Goal: Information Seeking & Learning: Learn about a topic

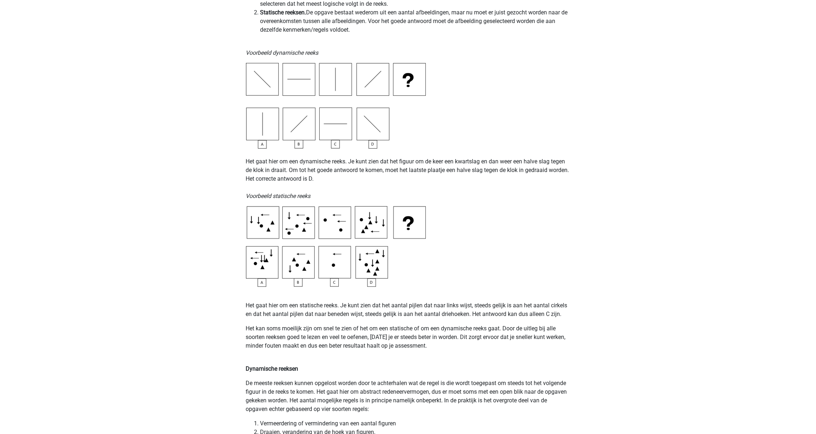
scroll to position [216, 0]
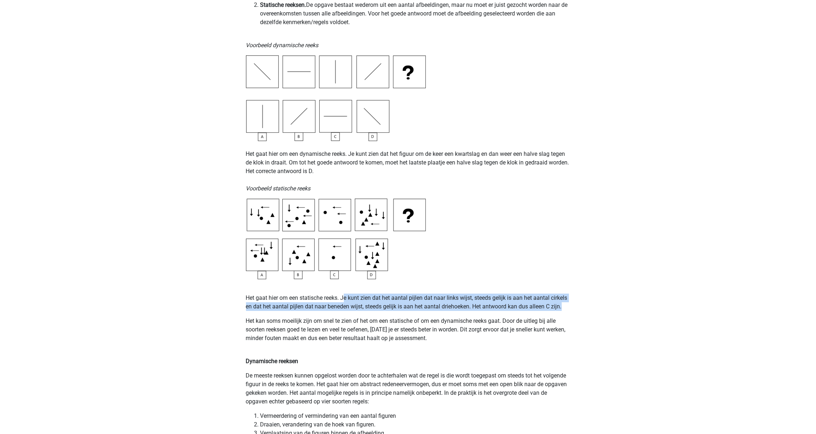
drag, startPoint x: 344, startPoint y: 298, endPoint x: 573, endPoint y: 305, distance: 228.5
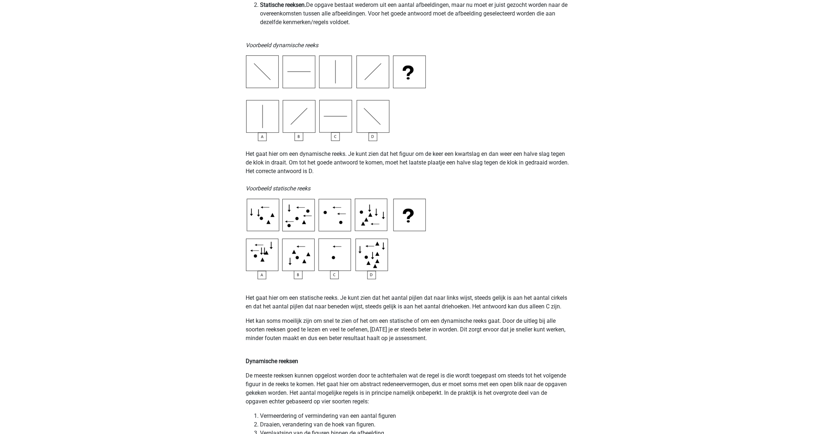
drag, startPoint x: 513, startPoint y: 223, endPoint x: 513, endPoint y: 219, distance: 4.0
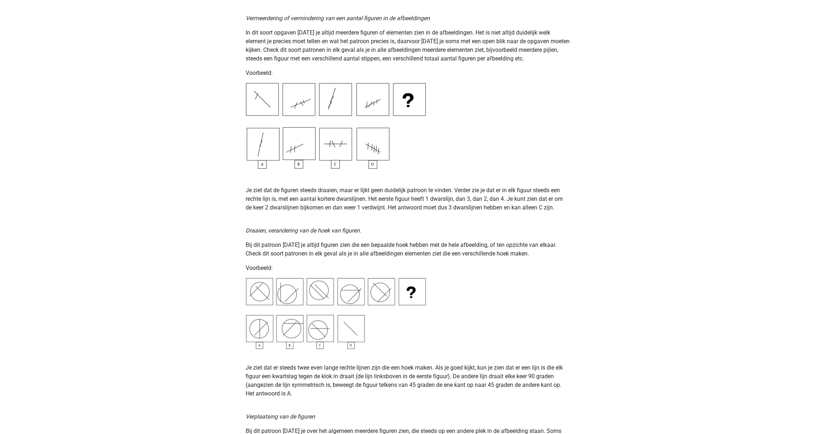
scroll to position [809, 0]
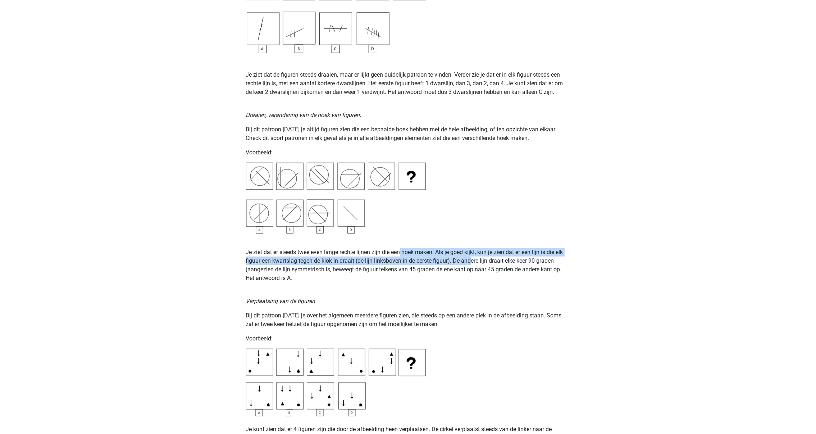
drag, startPoint x: 402, startPoint y: 255, endPoint x: 472, endPoint y: 264, distance: 70.7
click at [472, 264] on p "Je ziet dat er steeds twee even lange rechte lijnen zijn die een hoek maken. Al…" at bounding box center [408, 265] width 324 height 35
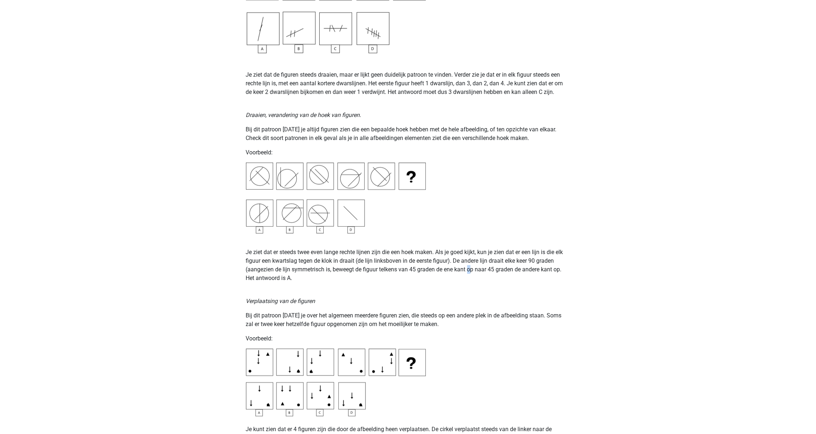
click at [471, 267] on p "Je ziet dat er steeds twee even lange rechte lijnen zijn die een hoek maken. Al…" at bounding box center [408, 265] width 324 height 35
drag, startPoint x: 471, startPoint y: 267, endPoint x: 444, endPoint y: 263, distance: 26.9
click at [444, 263] on p "Je ziet dat er steeds twee even lange rechte lijnen zijn die een hoek maken. Al…" at bounding box center [408, 265] width 324 height 35
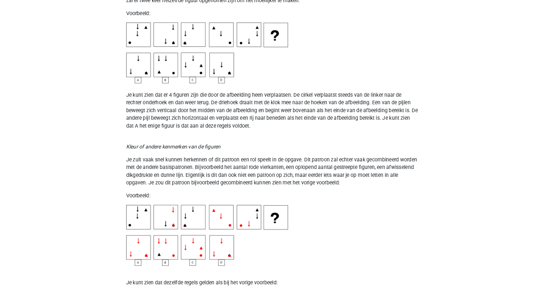
scroll to position [1133, 0]
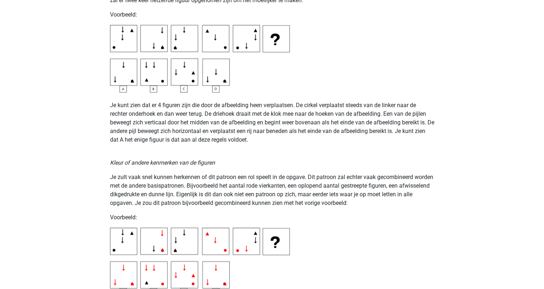
drag, startPoint x: 824, startPoint y: 8, endPoint x: 176, endPoint y: 204, distance: 676.9
click at [176, 204] on p "Je zult vaak snel kunnen herkennen of dit patroon een rol speelt in de opgave. …" at bounding box center [272, 190] width 324 height 35
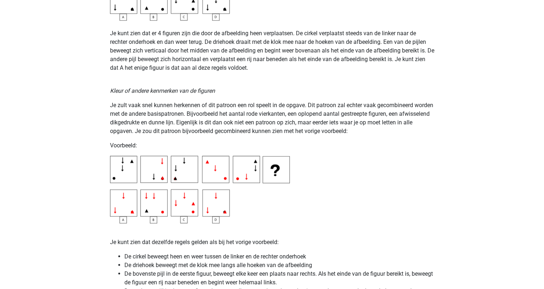
scroll to position [1277, 0]
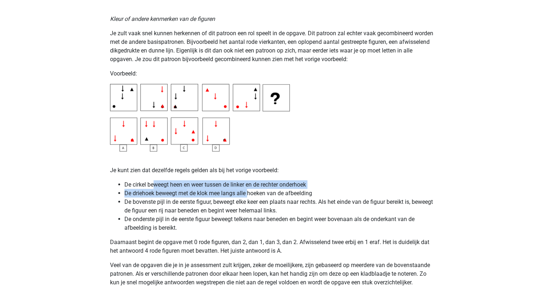
drag, startPoint x: 153, startPoint y: 186, endPoint x: 248, endPoint y: 192, distance: 95.8
click at [248, 192] on ul "De cirkel beweegt heen en weer tussen de linker en de rechter onderhoek De drie…" at bounding box center [272, 206] width 324 height 52
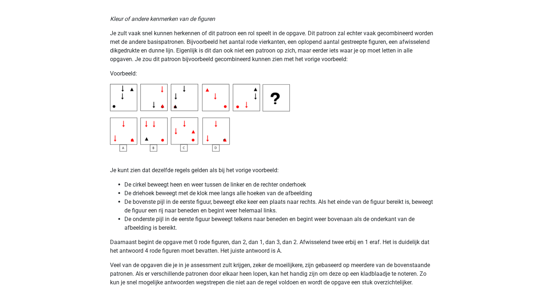
drag, startPoint x: 248, startPoint y: 192, endPoint x: 323, endPoint y: 190, distance: 74.5
click at [324, 191] on li "De driehoek beweegt met de klok mee langs alle hoeken van de afbeelding" at bounding box center [279, 193] width 310 height 9
drag, startPoint x: 133, startPoint y: 190, endPoint x: 321, endPoint y: 192, distance: 187.8
click at [321, 192] on li "De driehoek beweegt met de klok mee langs alle hoeken van de afbeelding" at bounding box center [279, 193] width 310 height 9
click at [321, 189] on li "De driehoek beweegt met de klok mee langs alle hoeken van de afbeelding" at bounding box center [279, 193] width 310 height 9
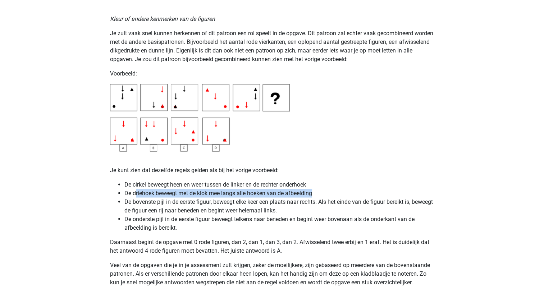
click at [321, 189] on li "De driehoek beweegt met de klok mee langs alle hoeken van de afbeelding" at bounding box center [279, 193] width 310 height 9
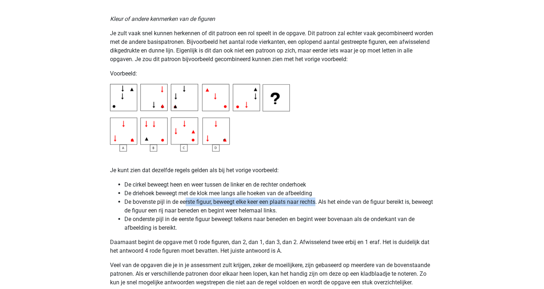
drag, startPoint x: 187, startPoint y: 203, endPoint x: 318, endPoint y: 200, distance: 130.2
click at [318, 200] on li "De bovenste pijl in de eerste figuur, beweegt elke keer een plaats naar rechts.…" at bounding box center [279, 205] width 310 height 17
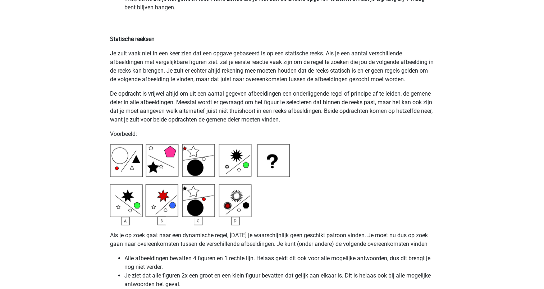
scroll to position [1709, 0]
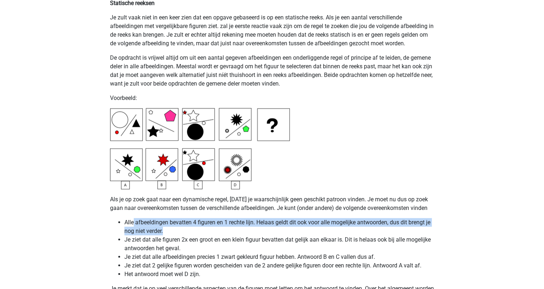
drag, startPoint x: 133, startPoint y: 221, endPoint x: 227, endPoint y: 234, distance: 94.2
click at [227, 234] on li "Alle afbeeldingen bevatten 4 figuren en 1 rechte lijn. Helaas geldt dit ook voo…" at bounding box center [279, 226] width 310 height 17
click at [226, 234] on li "Alle afbeeldingen bevatten 4 figuren en 1 rechte lijn. Helaas geldt dit ook voo…" at bounding box center [279, 226] width 310 height 17
click at [223, 232] on li "Alle afbeeldingen bevatten 4 figuren en 1 rechte lijn. Helaas geldt dit ook voo…" at bounding box center [279, 226] width 310 height 17
click at [247, 225] on li "Alle afbeeldingen bevatten 4 figuren en 1 rechte lijn. Helaas geldt dit ook voo…" at bounding box center [279, 226] width 310 height 17
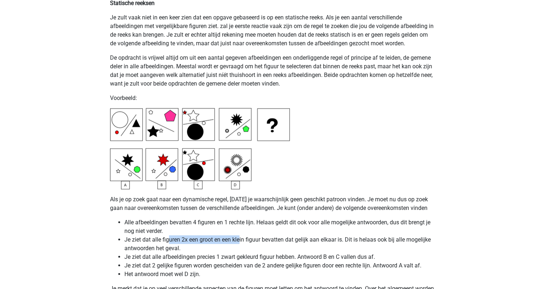
drag, startPoint x: 167, startPoint y: 241, endPoint x: 240, endPoint y: 242, distance: 72.7
click at [240, 242] on li "Je ziet dat alle figuren 2x een groot en een klein figuur bevatten dat gelijk a…" at bounding box center [279, 244] width 310 height 17
drag, startPoint x: 240, startPoint y: 242, endPoint x: 274, endPoint y: 242, distance: 34.2
click at [274, 242] on li "Je ziet dat alle figuren 2x een groot en een klein figuur bevatten dat gelijk a…" at bounding box center [279, 244] width 310 height 17
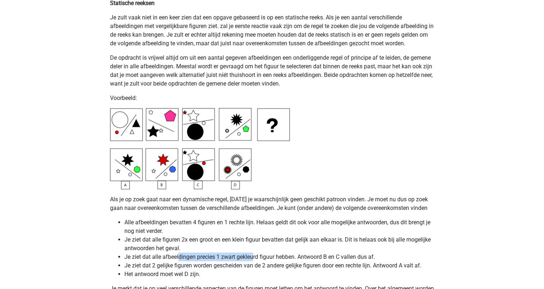
drag, startPoint x: 180, startPoint y: 255, endPoint x: 253, endPoint y: 259, distance: 73.2
click at [253, 259] on li "Je ziet dat alle afbeeldingen precies 1 zwart gekleurd figuur hebben. Antwoord …" at bounding box center [279, 257] width 310 height 9
drag, startPoint x: 253, startPoint y: 259, endPoint x: 272, endPoint y: 259, distance: 18.7
click at [272, 259] on li "Je ziet dat alle afbeeldingen precies 1 zwart gekleurd figuur hebben. Antwoord …" at bounding box center [279, 257] width 310 height 9
click at [185, 272] on li "Het antwoord moet wel D zijn." at bounding box center [279, 274] width 310 height 9
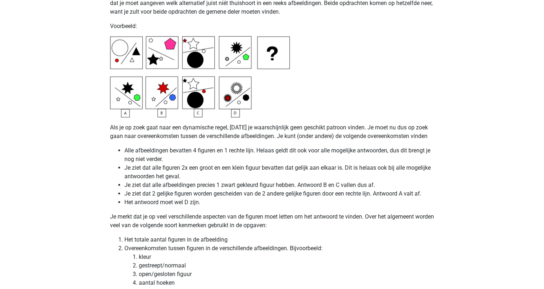
scroll to position [1817, 0]
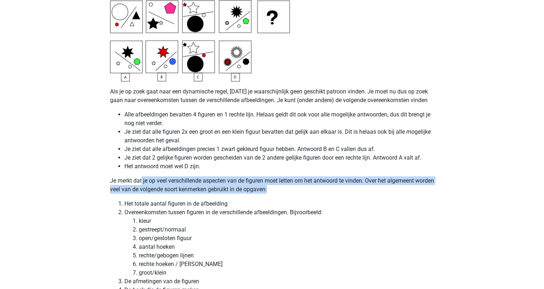
drag, startPoint x: 142, startPoint y: 178, endPoint x: 334, endPoint y: 189, distance: 192.0
click at [334, 189] on p "Je merkt dat je op veel verschillende aspecten van de figuren moet letten om he…" at bounding box center [272, 185] width 324 height 17
click at [332, 189] on p "Je merkt dat je op veel verschillende aspecten van de figuren moet letten om he…" at bounding box center [272, 185] width 324 height 17
click at [314, 187] on p "Je merkt dat je op veel verschillende aspecten van de figuren moet letten om he…" at bounding box center [272, 185] width 324 height 17
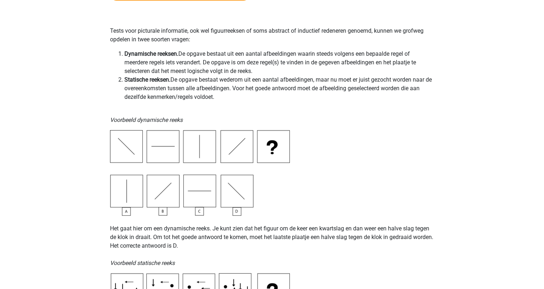
scroll to position [0, 0]
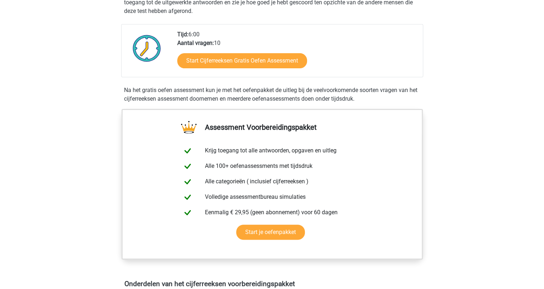
scroll to position [144, 0]
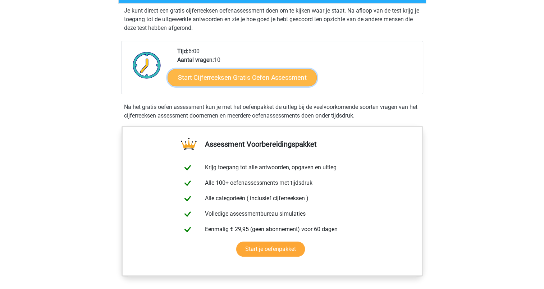
click at [258, 83] on link "Start Cijferreeksen Gratis Oefen Assessment" at bounding box center [242, 77] width 149 height 17
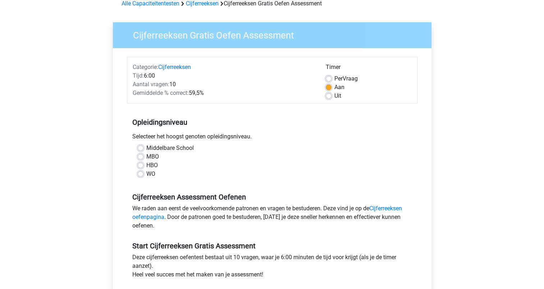
scroll to position [144, 0]
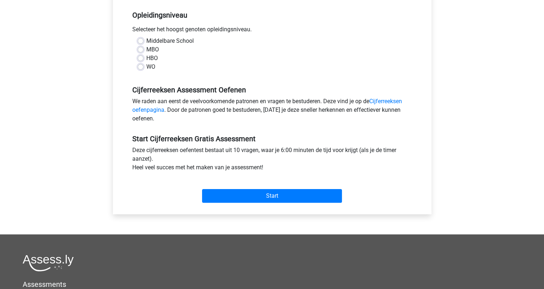
click at [146, 69] on label "WO" at bounding box center [150, 67] width 9 height 9
click at [141, 69] on input "WO" at bounding box center [141, 66] width 6 height 7
radio input "true"
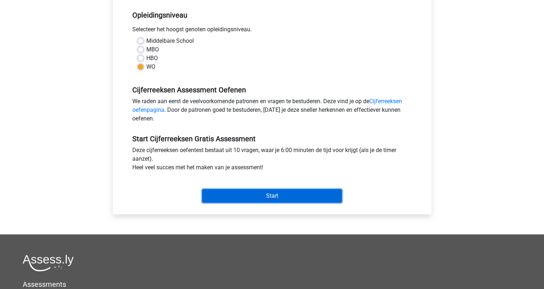
click at [269, 191] on input "Start" at bounding box center [272, 196] width 140 height 14
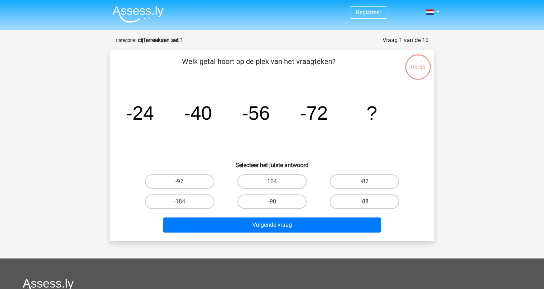
click at [349, 201] on label "-88" at bounding box center [364, 202] width 69 height 14
click at [365, 202] on input "-88" at bounding box center [367, 204] width 5 height 5
radio input "true"
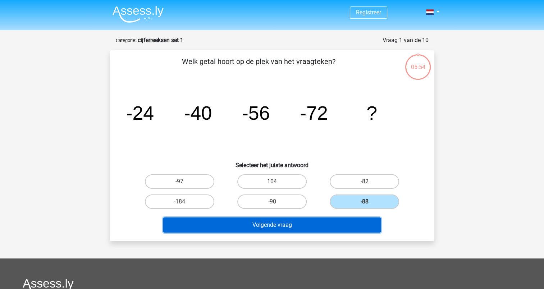
click at [300, 230] on button "Volgende vraag" at bounding box center [272, 225] width 218 height 15
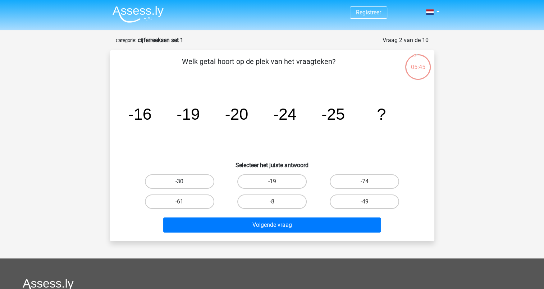
click at [167, 183] on label "-30" at bounding box center [179, 181] width 69 height 14
click at [180, 183] on input "-30" at bounding box center [182, 184] width 5 height 5
radio input "true"
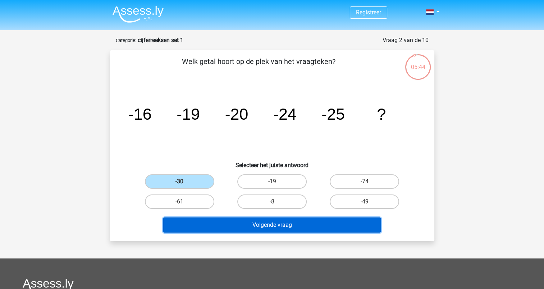
click at [217, 223] on button "Volgende vraag" at bounding box center [272, 225] width 218 height 15
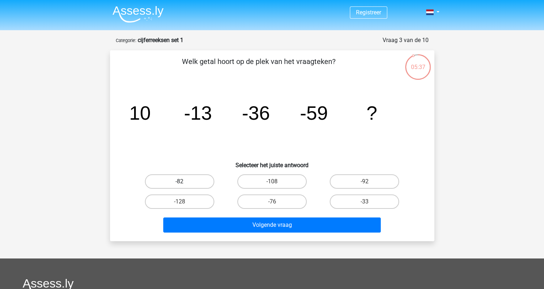
click at [190, 188] on label "-82" at bounding box center [179, 181] width 69 height 14
click at [184, 186] on input "-82" at bounding box center [182, 184] width 5 height 5
radio input "true"
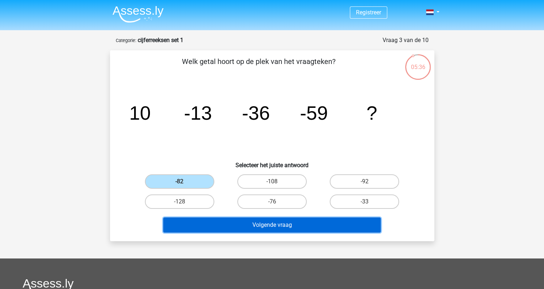
click at [228, 229] on button "Volgende vraag" at bounding box center [272, 225] width 218 height 15
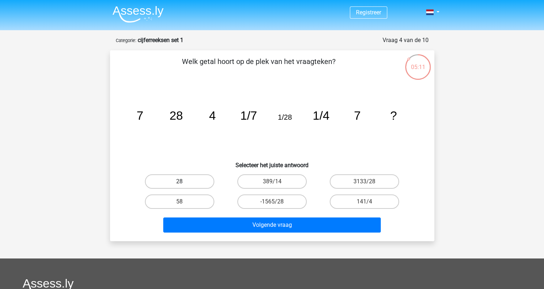
drag, startPoint x: 182, startPoint y: 177, endPoint x: 185, endPoint y: 180, distance: 3.8
click at [183, 177] on label "28" at bounding box center [179, 181] width 69 height 14
click at [183, 182] on input "28" at bounding box center [182, 184] width 5 height 5
radio input "true"
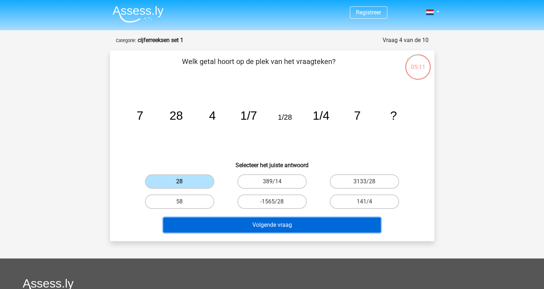
click at [229, 226] on button "Volgende vraag" at bounding box center [272, 225] width 218 height 15
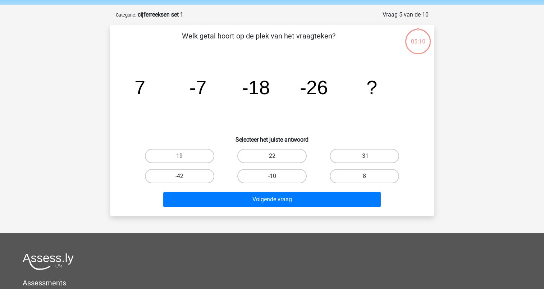
scroll to position [36, 0]
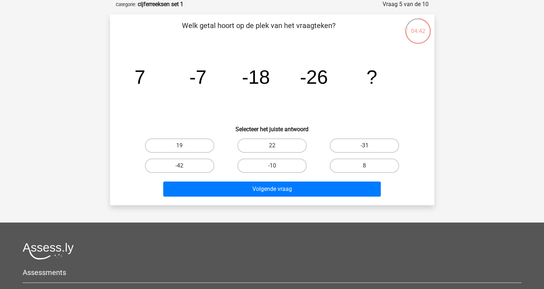
click at [358, 147] on label "-31" at bounding box center [364, 145] width 69 height 14
click at [365, 147] on input "-31" at bounding box center [367, 148] width 5 height 5
radio input "true"
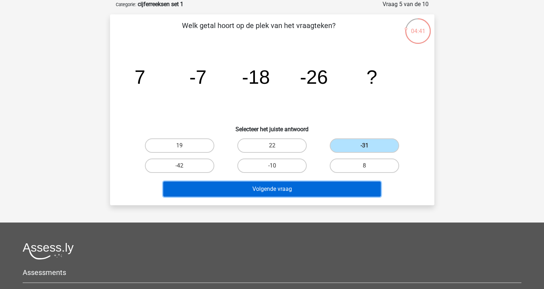
click at [299, 183] on button "Volgende vraag" at bounding box center [272, 189] width 218 height 15
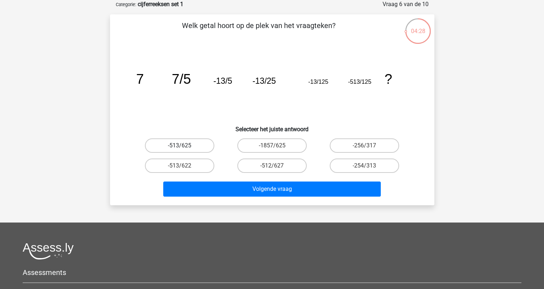
click at [199, 143] on label "-513/625" at bounding box center [179, 145] width 69 height 14
click at [184, 146] on input "-513/625" at bounding box center [182, 148] width 5 height 5
radio input "true"
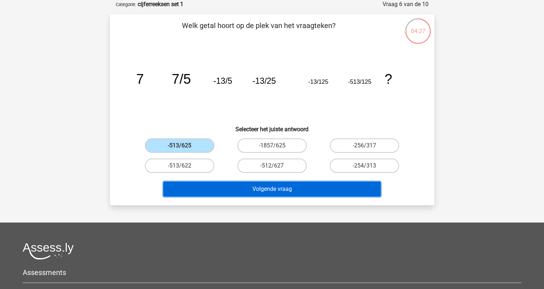
click at [226, 184] on button "Volgende vraag" at bounding box center [272, 189] width 218 height 15
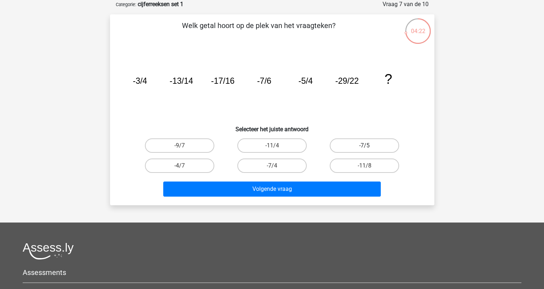
click at [347, 147] on label "-7/5" at bounding box center [364, 145] width 69 height 14
click at [365, 147] on input "-7/5" at bounding box center [367, 148] width 5 height 5
radio input "true"
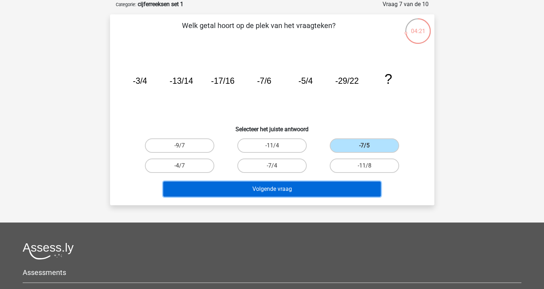
click at [327, 182] on button "Volgende vraag" at bounding box center [272, 189] width 218 height 15
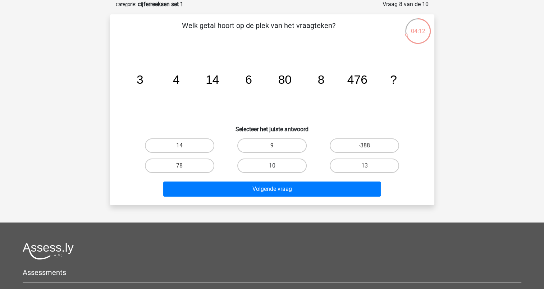
click at [285, 162] on label "10" at bounding box center [271, 166] width 69 height 14
click at [277, 166] on input "10" at bounding box center [274, 168] width 5 height 5
radio input "true"
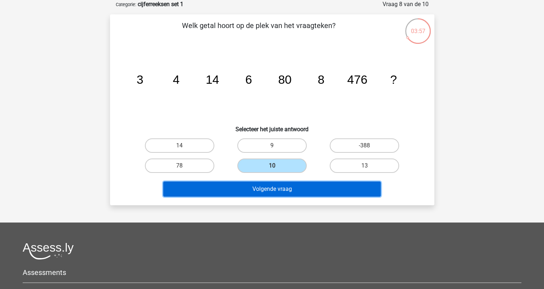
click at [308, 185] on button "Volgende vraag" at bounding box center [272, 189] width 218 height 15
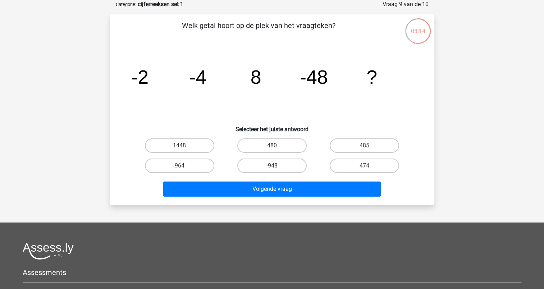
click at [282, 165] on label "-948" at bounding box center [271, 166] width 69 height 14
click at [277, 166] on input "-948" at bounding box center [274, 168] width 5 height 5
radio input "true"
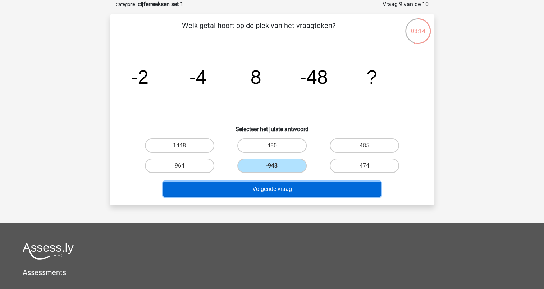
click at [283, 190] on button "Volgende vraag" at bounding box center [272, 189] width 218 height 15
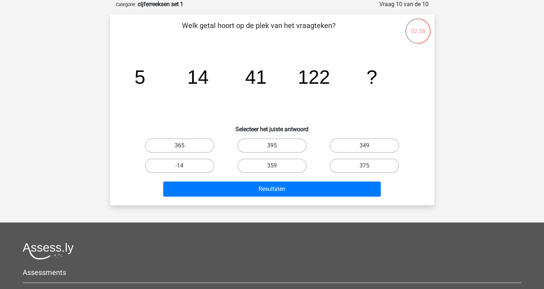
click at [194, 151] on label "365" at bounding box center [179, 145] width 69 height 14
click at [184, 150] on input "365" at bounding box center [182, 148] width 5 height 5
radio input "true"
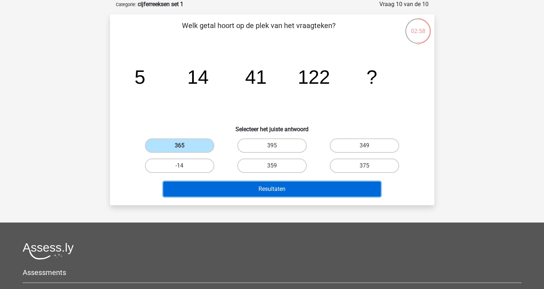
click at [226, 185] on button "Resultaten" at bounding box center [272, 189] width 218 height 15
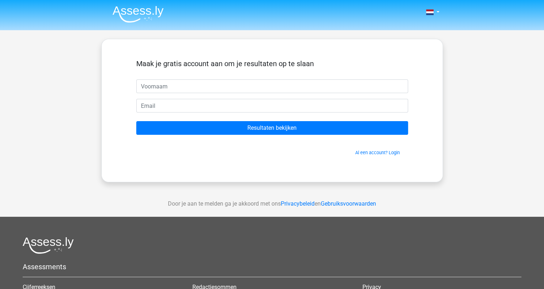
click at [238, 88] on input "text" at bounding box center [272, 87] width 272 height 14
type input "Ebel van Geemen"
type input "ebelvangeemen120@hotmail.nl"
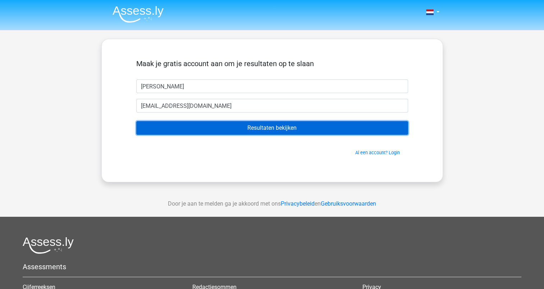
click at [299, 124] on input "Resultaten bekijken" at bounding box center [272, 128] width 272 height 14
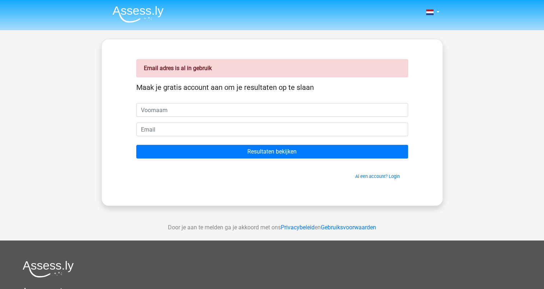
click at [239, 112] on input "text" at bounding box center [272, 110] width 272 height 14
type input "koekeloe"
drag, startPoint x: 172, startPoint y: 113, endPoint x: -1, endPoint y: 102, distance: 173.8
click at [0, 102] on html "Nederlands English" at bounding box center [272, 215] width 544 height 431
type input "Hoooi"
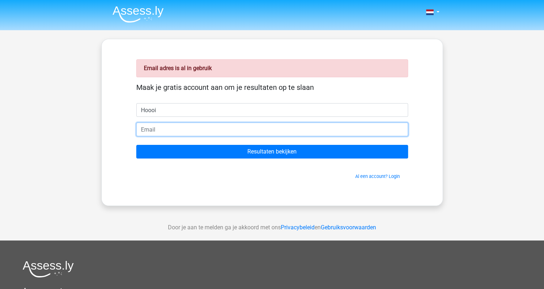
click at [167, 135] on input "email" at bounding box center [272, 130] width 272 height 14
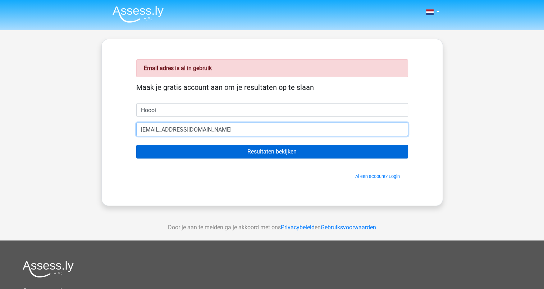
type input "[EMAIL_ADDRESS][DOMAIN_NAME]"
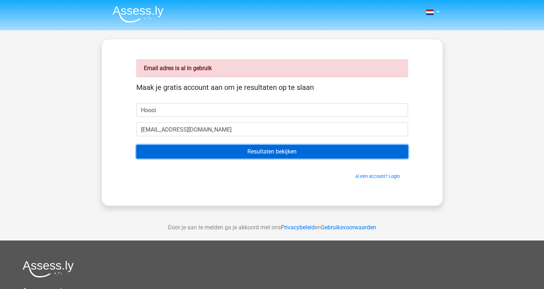
click at [190, 149] on input "Resultaten bekijken" at bounding box center [272, 152] width 272 height 14
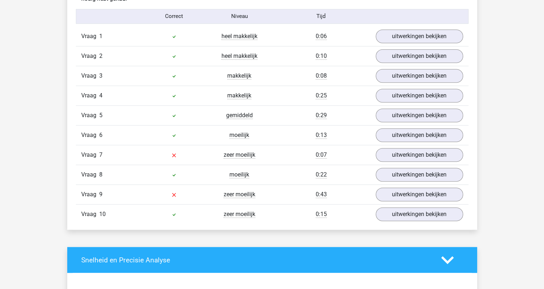
scroll to position [612, 0]
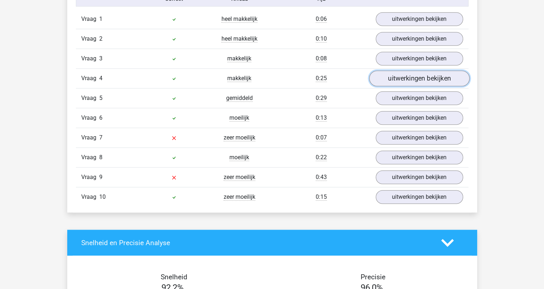
click at [399, 81] on link "uitwerkingen bekijken" at bounding box center [419, 79] width 100 height 16
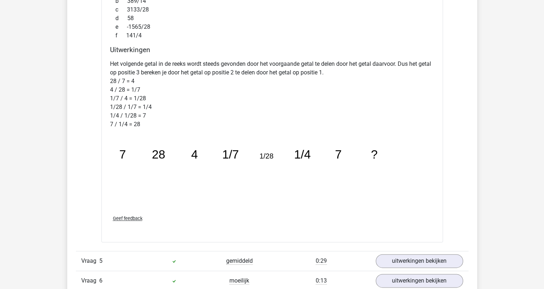
scroll to position [899, 0]
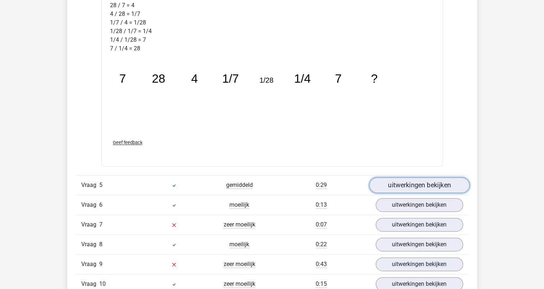
click at [402, 182] on link "uitwerkingen bekijken" at bounding box center [419, 185] width 100 height 16
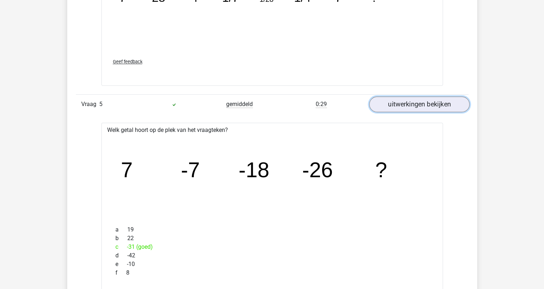
scroll to position [971, 0]
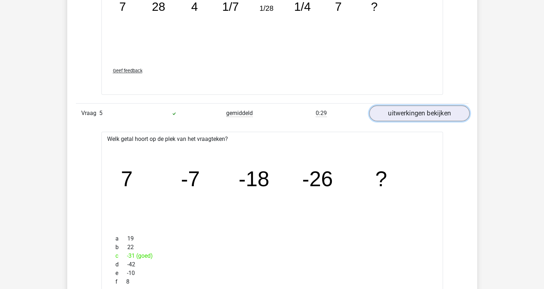
click at [398, 108] on link "uitwerkingen bekijken" at bounding box center [419, 113] width 100 height 16
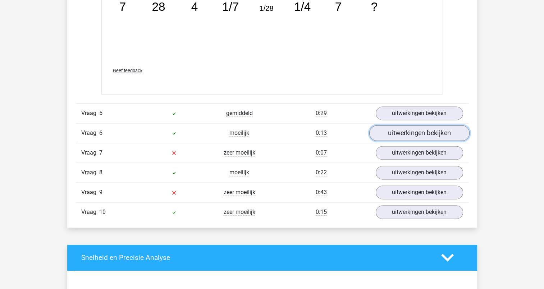
click at [395, 134] on link "uitwerkingen bekijken" at bounding box center [419, 133] width 100 height 16
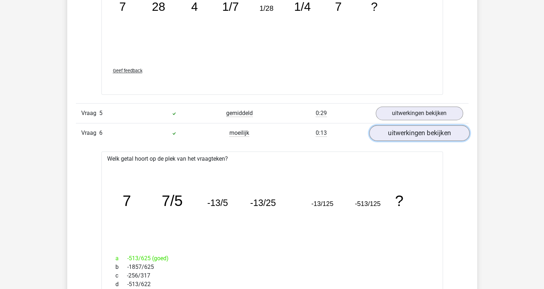
click at [402, 132] on link "uitwerkingen bekijken" at bounding box center [419, 133] width 100 height 16
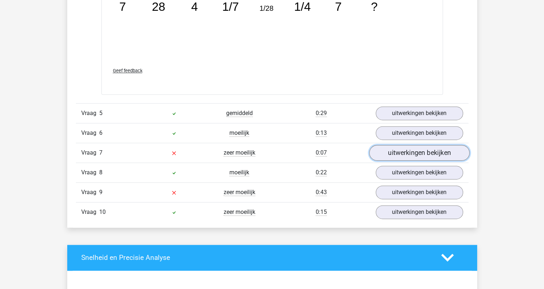
click at [406, 148] on link "uitwerkingen bekijken" at bounding box center [419, 153] width 100 height 16
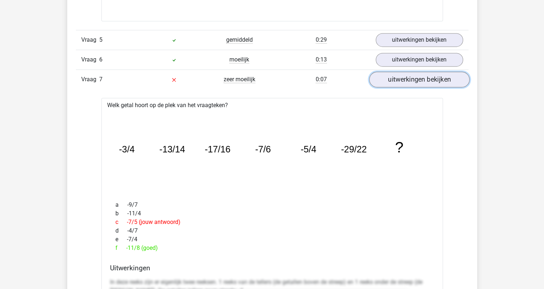
scroll to position [1043, 0]
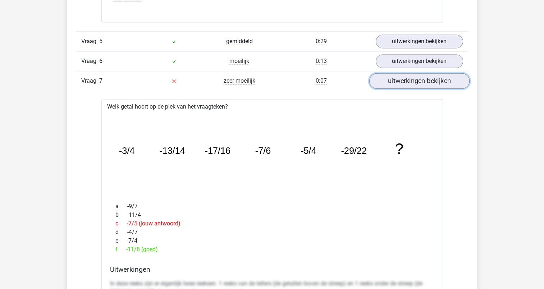
click at [416, 83] on link "uitwerkingen bekijken" at bounding box center [419, 81] width 100 height 16
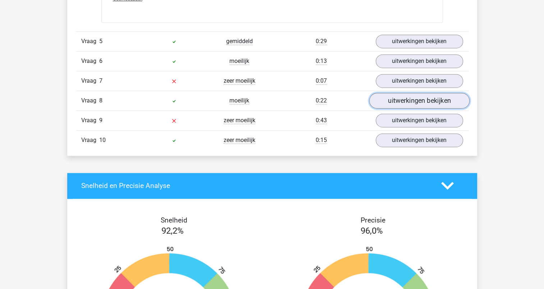
click at [409, 97] on link "uitwerkingen bekijken" at bounding box center [419, 101] width 100 height 16
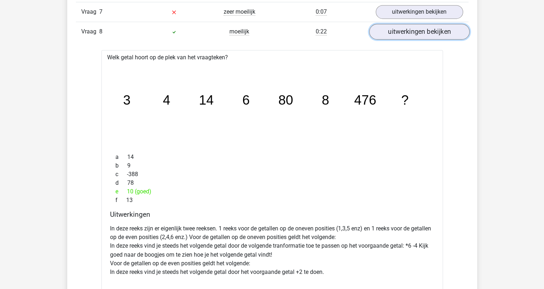
scroll to position [1115, 0]
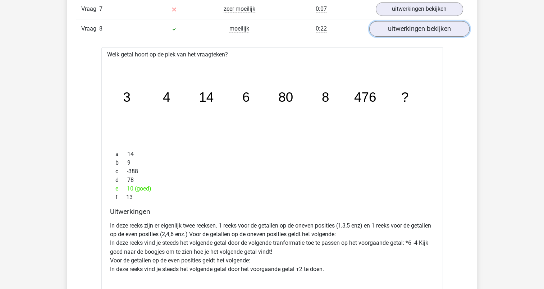
click at [423, 24] on link "uitwerkingen bekijken" at bounding box center [419, 29] width 100 height 16
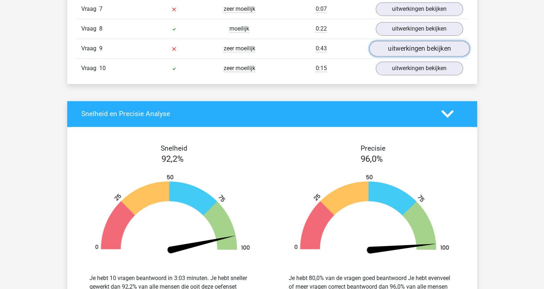
click at [407, 44] on link "uitwerkingen bekijken" at bounding box center [419, 49] width 100 height 16
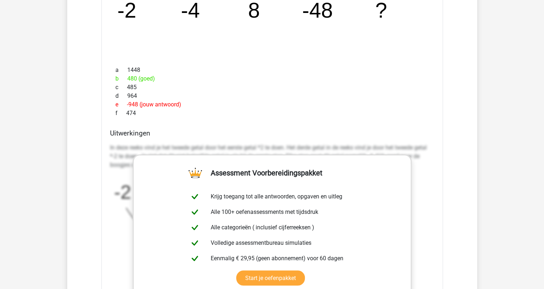
scroll to position [1151, 0]
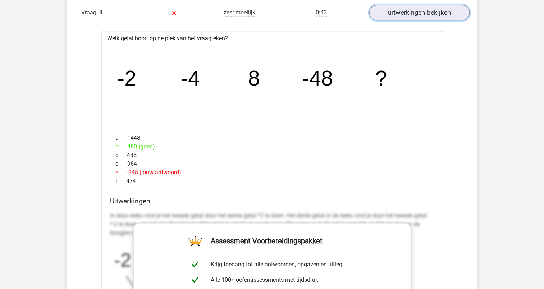
click at [409, 13] on link "uitwerkingen bekijken" at bounding box center [419, 13] width 100 height 16
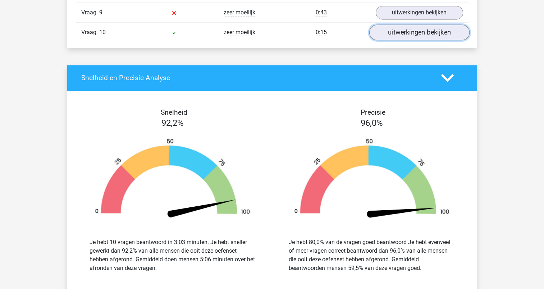
click at [404, 34] on link "uitwerkingen bekijken" at bounding box center [419, 32] width 100 height 16
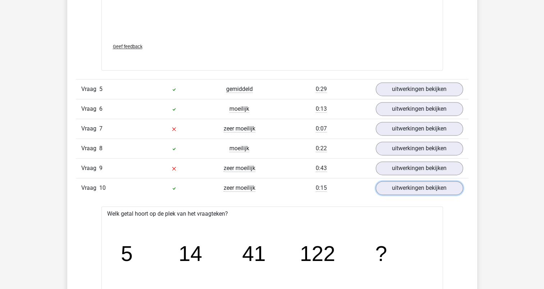
scroll to position [1043, 0]
